Goal: Task Accomplishment & Management: Manage account settings

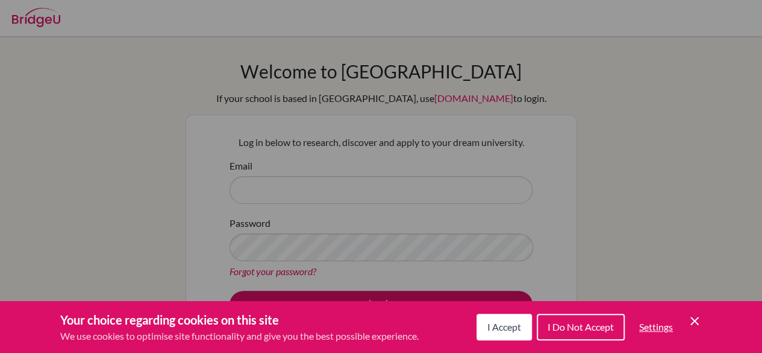
click at [520, 325] on span "I Accept" at bounding box center [505, 326] width 34 height 11
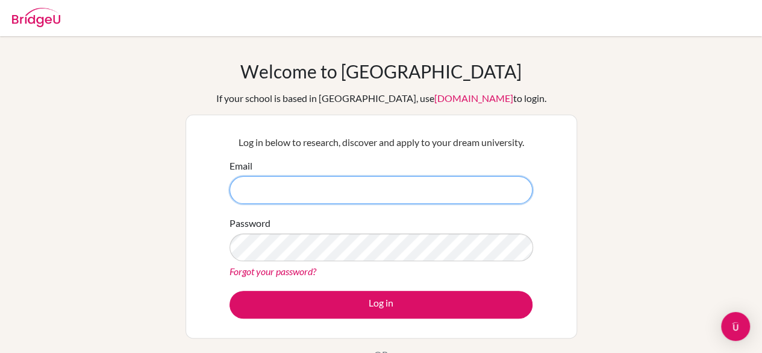
click at [429, 187] on input "Email" at bounding box center [381, 190] width 303 height 28
type input "a"
type input "[EMAIL_ADDRESS][DOMAIN_NAME]"
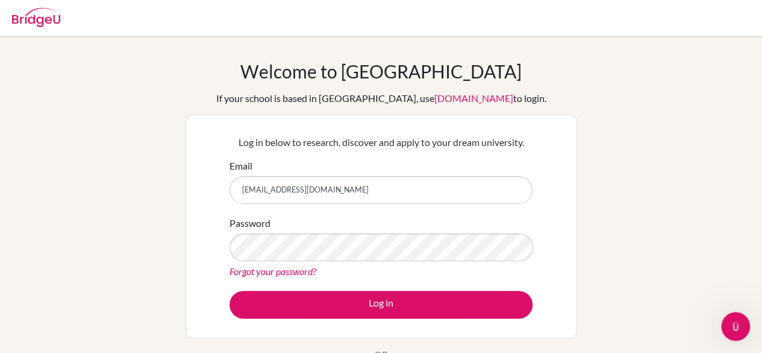
click at [310, 272] on link "Forgot your password?" at bounding box center [273, 270] width 87 height 11
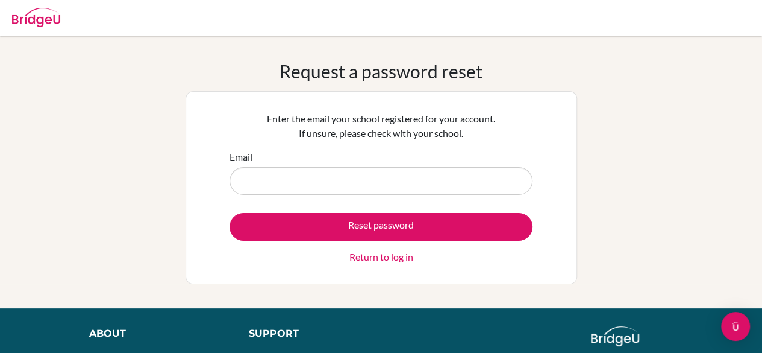
click at [402, 185] on input "Email" at bounding box center [381, 181] width 303 height 28
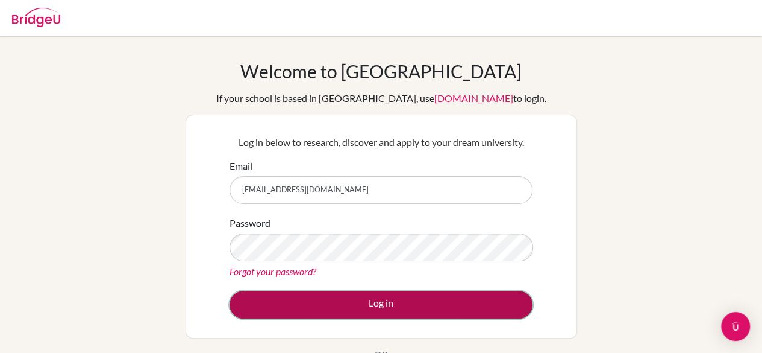
click at [395, 309] on button "Log in" at bounding box center [381, 305] width 303 height 28
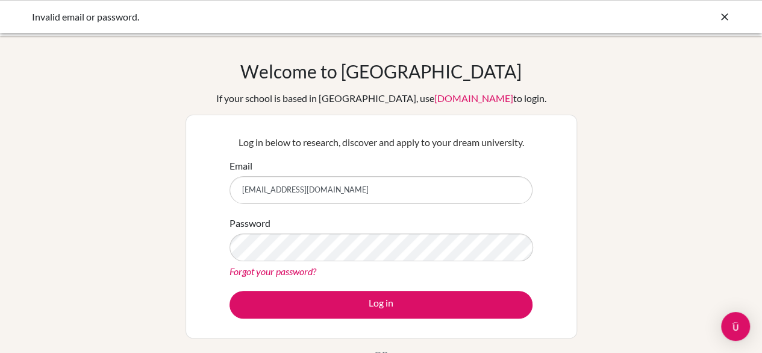
click at [728, 14] on icon at bounding box center [725, 17] width 12 height 12
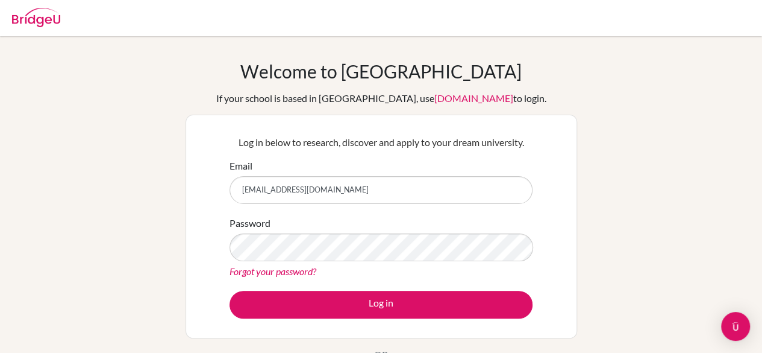
click at [112, 152] on div "Welcome to [GEOGRAPHIC_DATA] If your school is based in [GEOGRAPHIC_DATA], use …" at bounding box center [381, 257] width 762 height 394
